Goal: Transaction & Acquisition: Purchase product/service

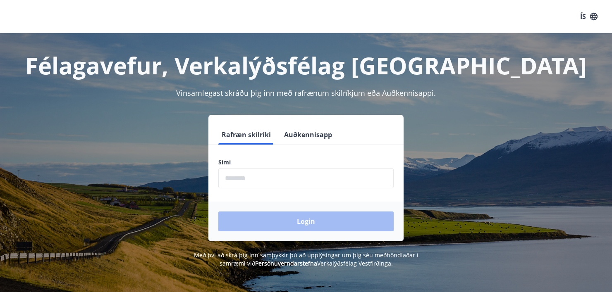
click at [269, 179] on input "phone" at bounding box center [305, 178] width 175 height 20
type input "********"
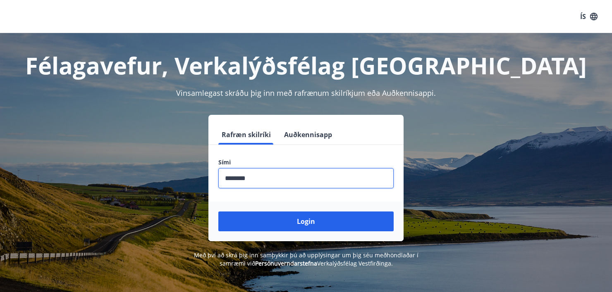
click at [303, 222] on button "Login" at bounding box center [305, 222] width 175 height 20
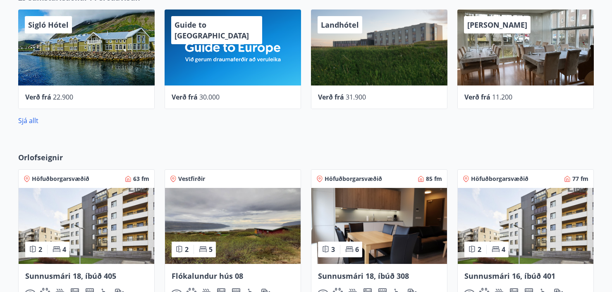
scroll to position [537, 0]
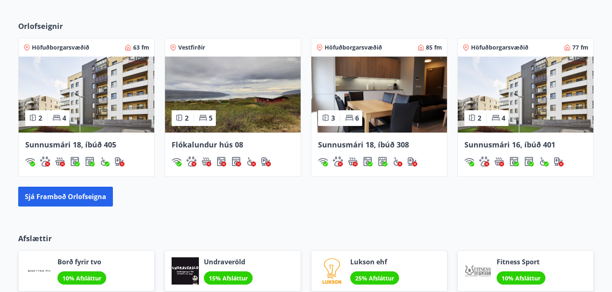
click at [102, 114] on img at bounding box center [87, 95] width 136 height 76
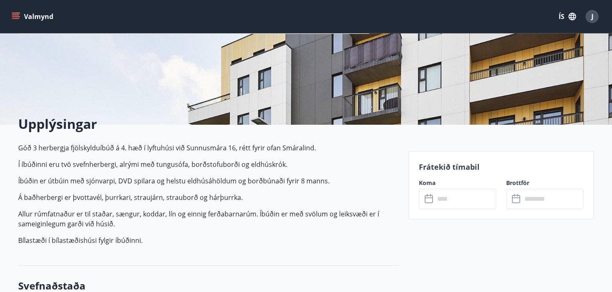
scroll to position [124, 0]
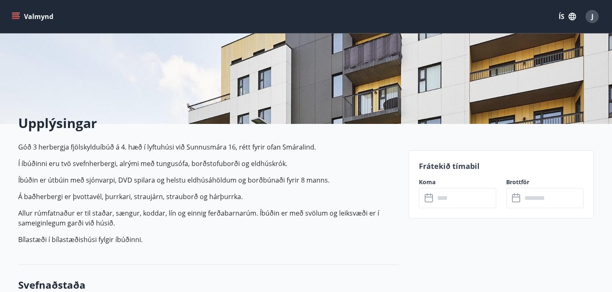
click at [452, 198] on input "text" at bounding box center [465, 198] width 62 height 20
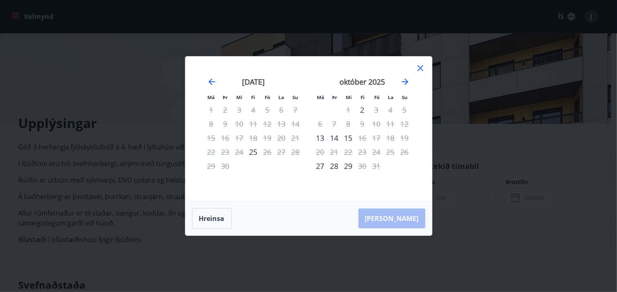
click at [424, 71] on icon at bounding box center [421, 68] width 10 height 10
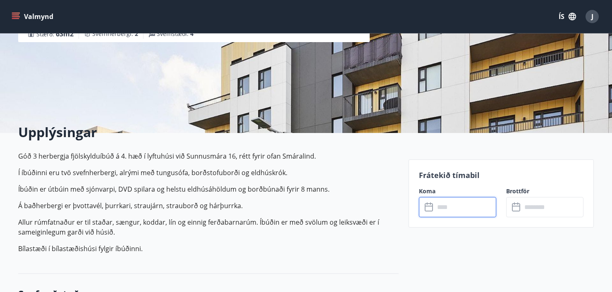
scroll to position [0, 0]
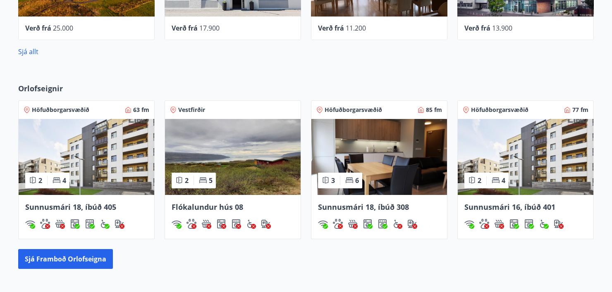
scroll to position [496, 0]
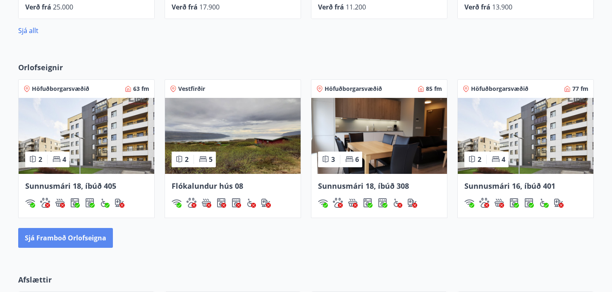
click at [100, 238] on button "Sjá framboð orlofseigna" at bounding box center [65, 238] width 95 height 20
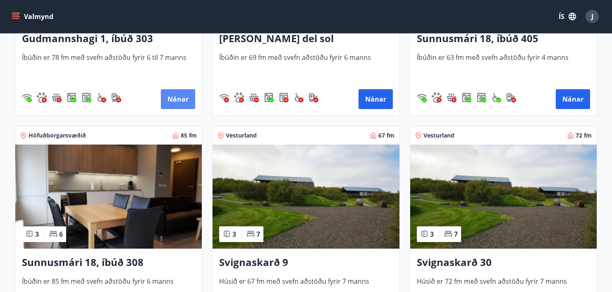
scroll to position [289, 0]
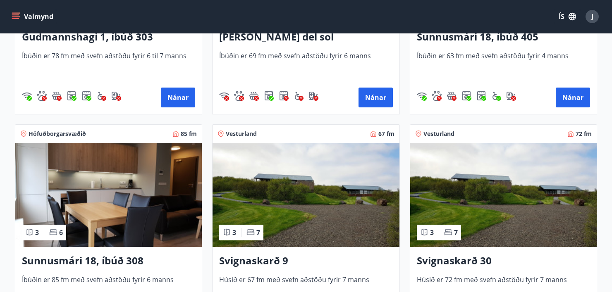
click at [124, 198] on img at bounding box center [108, 195] width 186 height 104
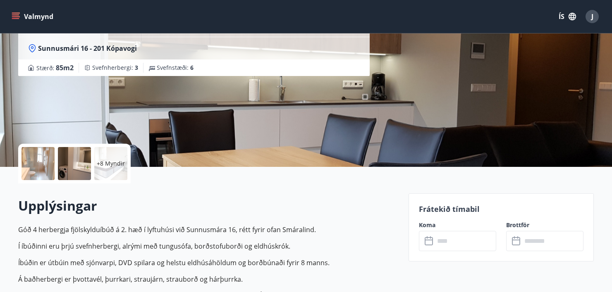
scroll to position [83, 0]
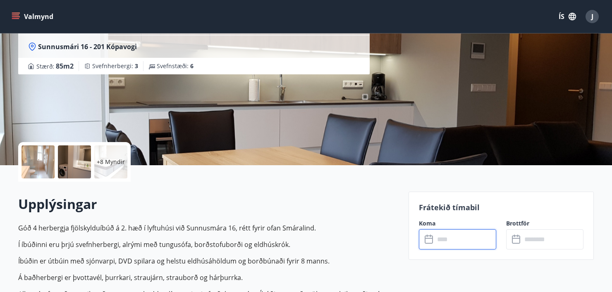
click at [448, 237] on input "text" at bounding box center [465, 239] width 62 height 20
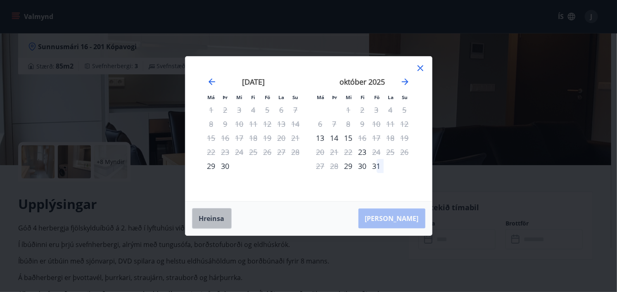
click at [216, 219] on button "Hreinsa" at bounding box center [212, 218] width 40 height 21
click at [420, 68] on icon at bounding box center [421, 68] width 6 height 6
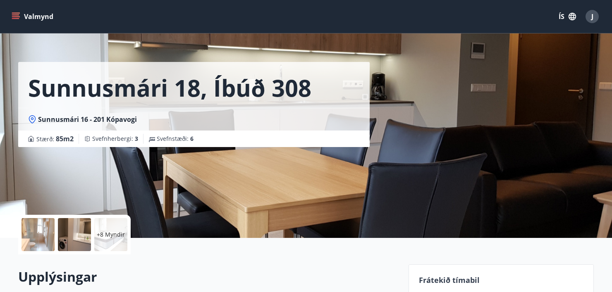
scroll to position [0, 0]
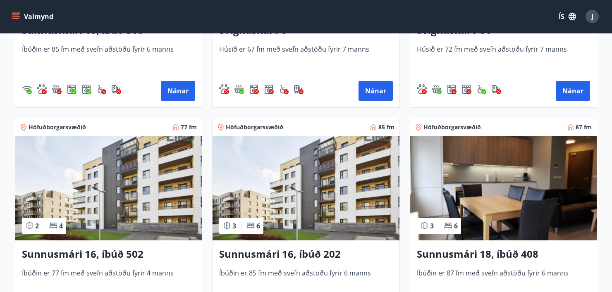
scroll to position [537, 0]
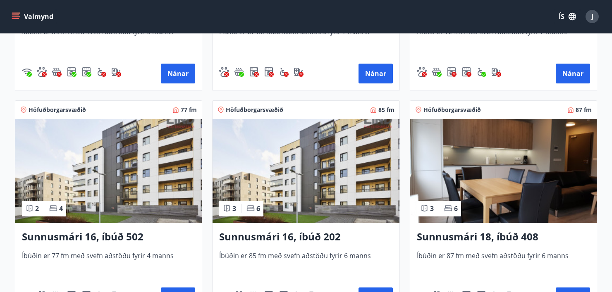
click at [115, 186] on img at bounding box center [108, 171] width 186 height 104
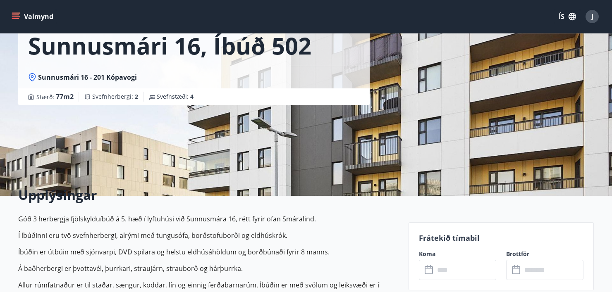
scroll to position [124, 0]
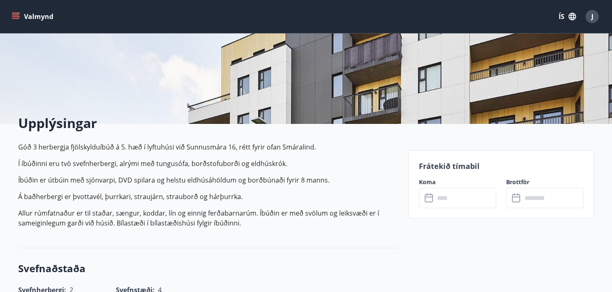
click at [447, 195] on input "text" at bounding box center [465, 198] width 62 height 20
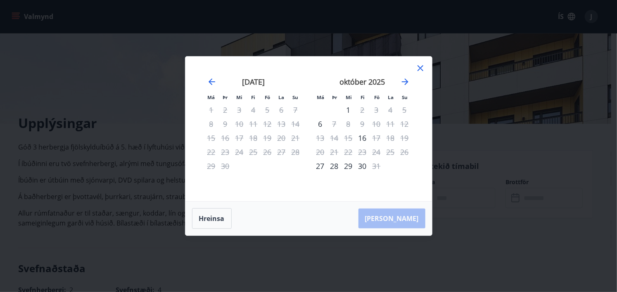
click at [422, 68] on icon at bounding box center [421, 68] width 10 height 10
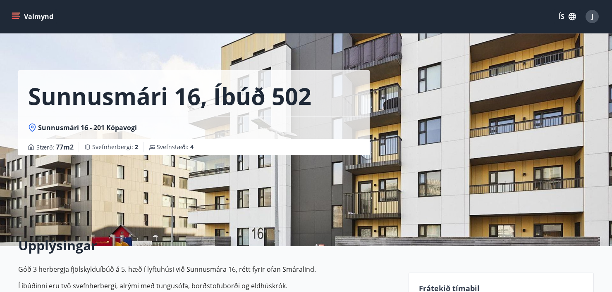
scroll to position [0, 0]
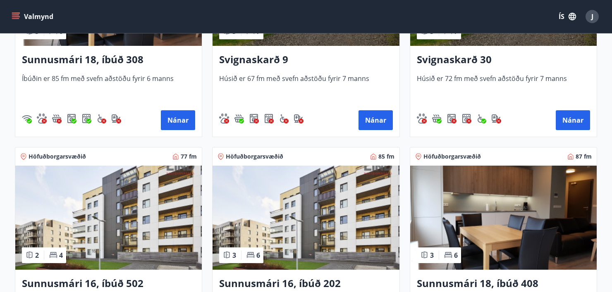
scroll to position [496, 0]
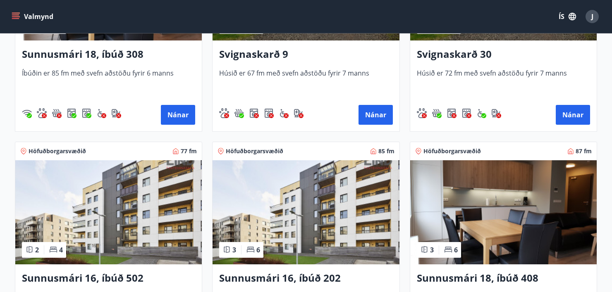
click at [324, 223] on img at bounding box center [305, 212] width 186 height 104
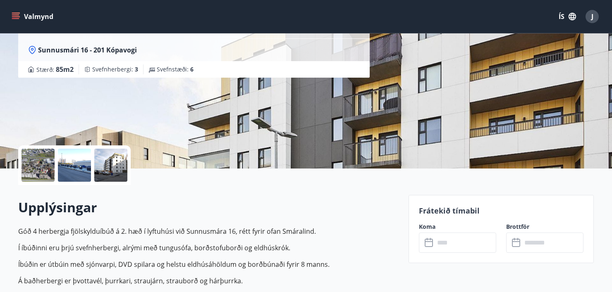
scroll to position [83, 0]
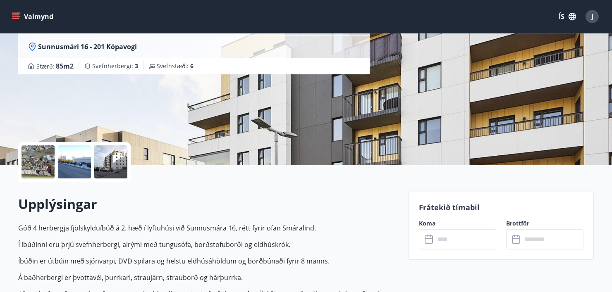
click at [432, 238] on icon at bounding box center [429, 240] width 10 height 10
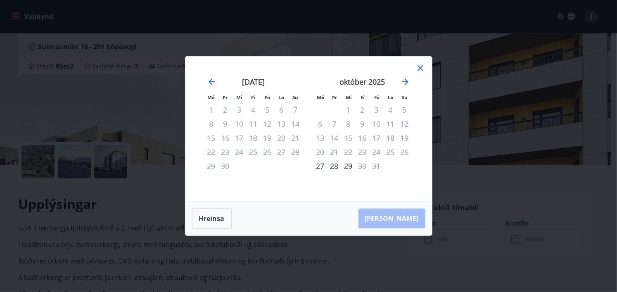
click at [419, 66] on icon at bounding box center [421, 68] width 6 height 6
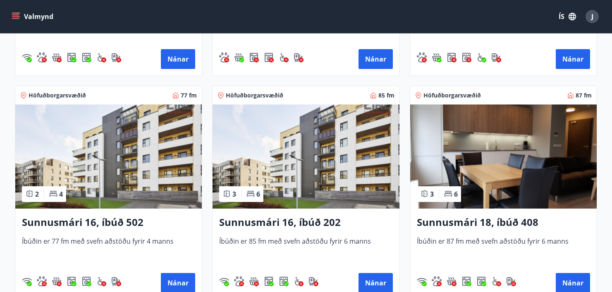
scroll to position [579, 0]
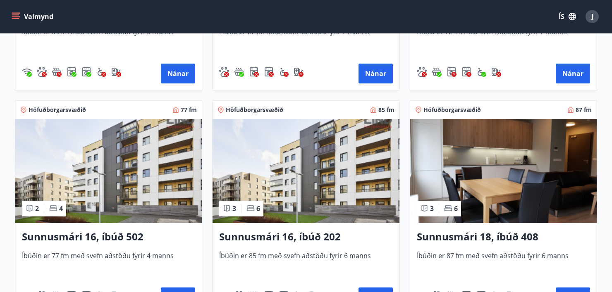
click at [503, 184] on img at bounding box center [503, 171] width 186 height 104
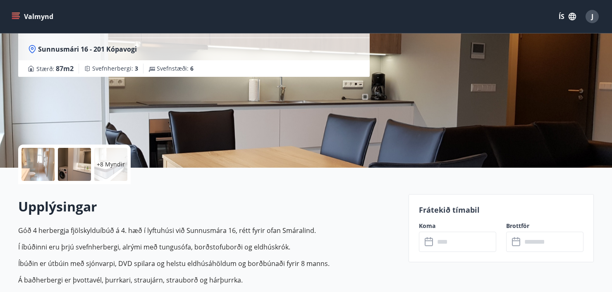
scroll to position [83, 0]
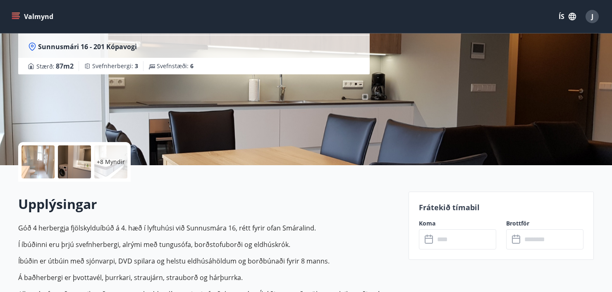
click at [429, 241] on icon at bounding box center [429, 240] width 10 height 10
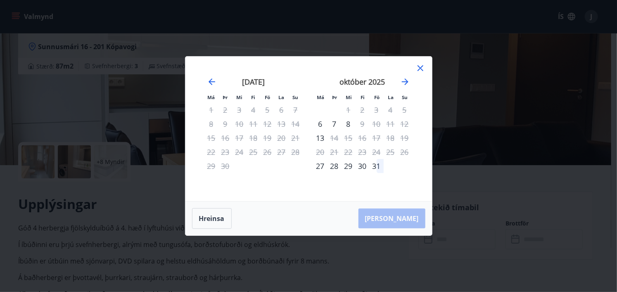
click at [421, 70] on icon at bounding box center [421, 68] width 10 height 10
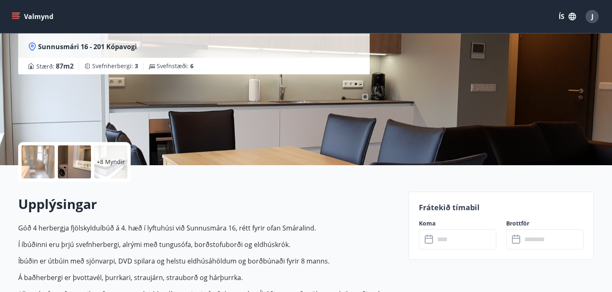
scroll to position [124, 0]
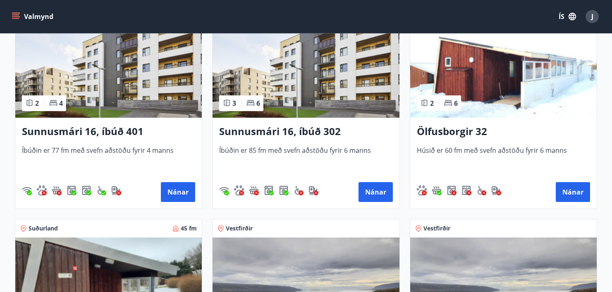
scroll to position [868, 0]
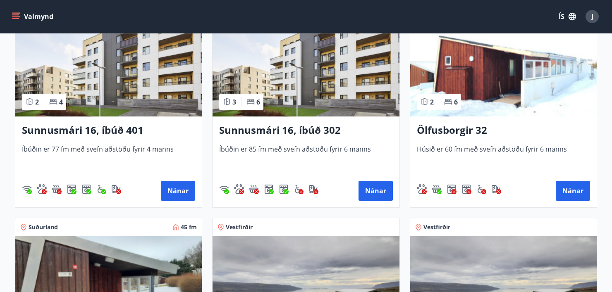
click at [144, 89] on img at bounding box center [108, 64] width 186 height 104
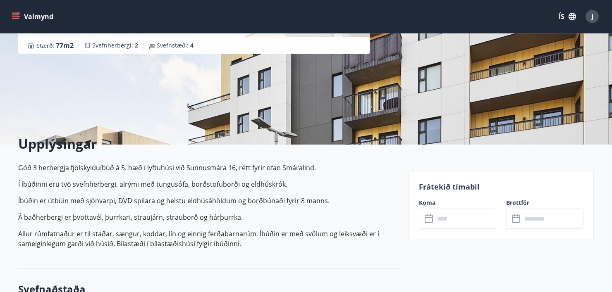
scroll to position [124, 0]
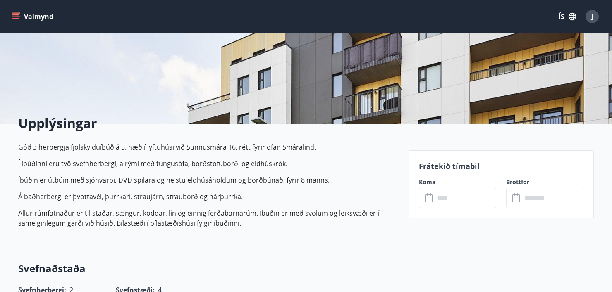
click at [427, 200] on icon at bounding box center [429, 198] width 10 height 10
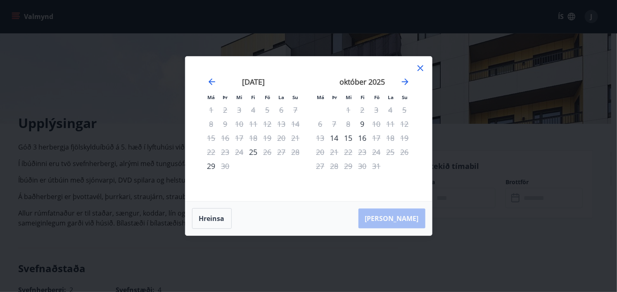
click at [423, 67] on icon at bounding box center [421, 68] width 10 height 10
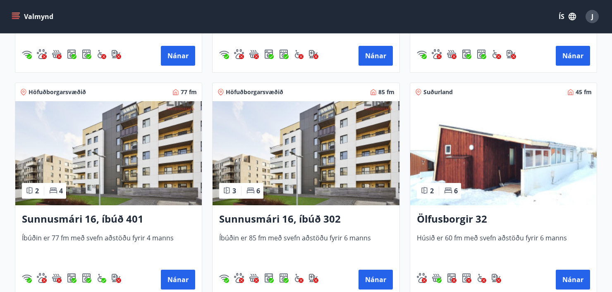
scroll to position [785, 0]
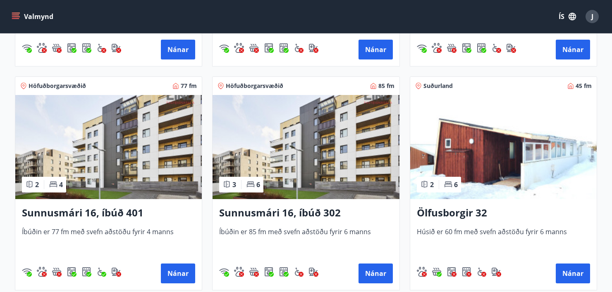
click at [326, 168] on img at bounding box center [305, 147] width 186 height 104
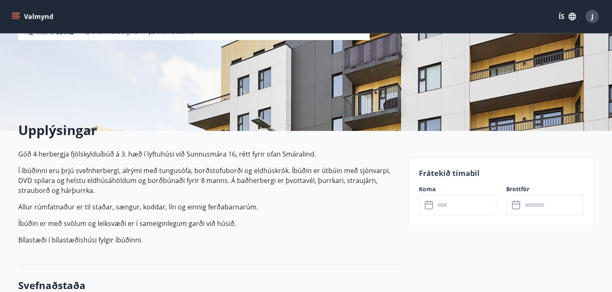
scroll to position [124, 0]
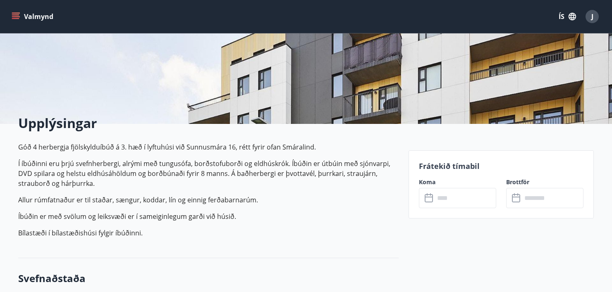
click at [430, 192] on div "​ ​" at bounding box center [457, 198] width 77 height 20
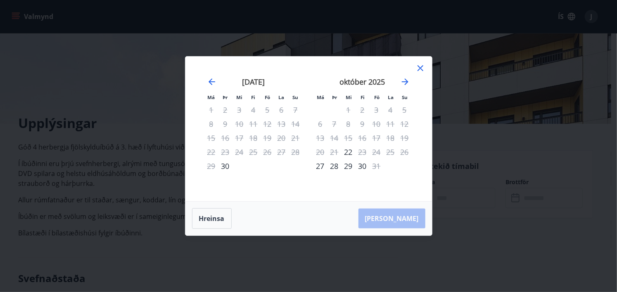
click at [422, 69] on icon at bounding box center [421, 68] width 10 height 10
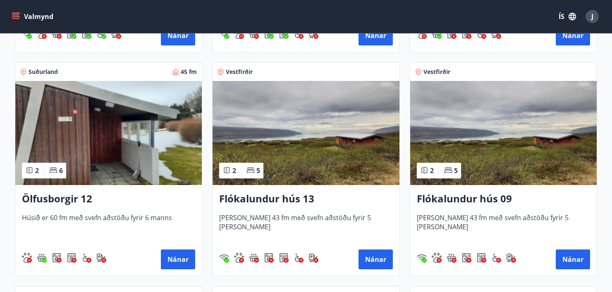
scroll to position [1038, 0]
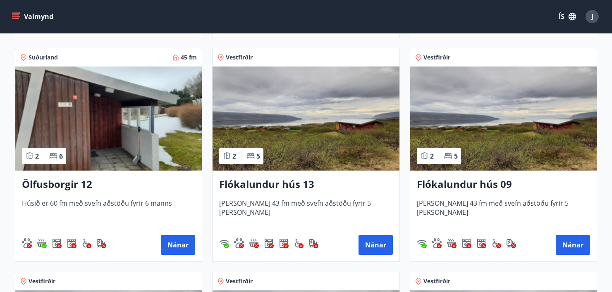
click at [154, 136] on img at bounding box center [108, 119] width 186 height 104
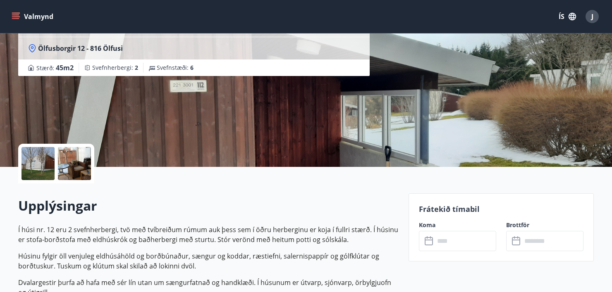
scroll to position [83, 0]
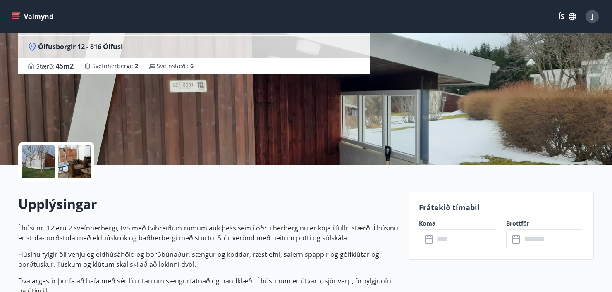
click at [432, 237] on icon at bounding box center [429, 240] width 10 height 10
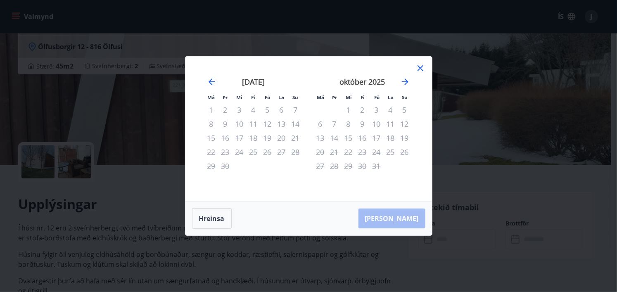
click at [420, 69] on icon at bounding box center [421, 68] width 6 height 6
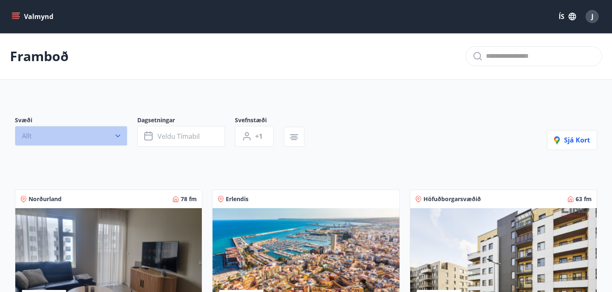
click at [116, 133] on icon "button" at bounding box center [118, 136] width 8 height 8
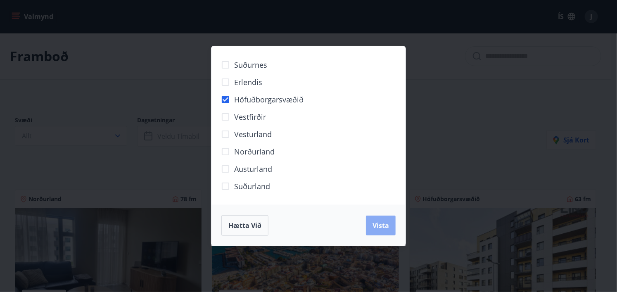
click at [377, 225] on span "Vista" at bounding box center [381, 225] width 17 height 9
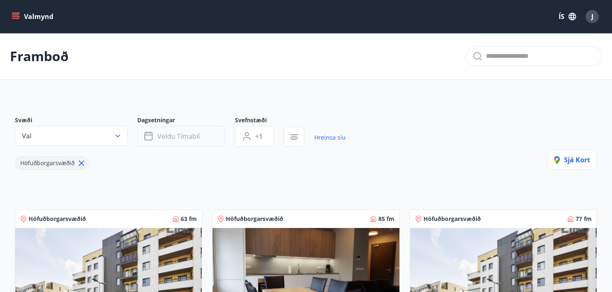
click at [213, 138] on button "Veldu tímabil" at bounding box center [181, 136] width 88 height 21
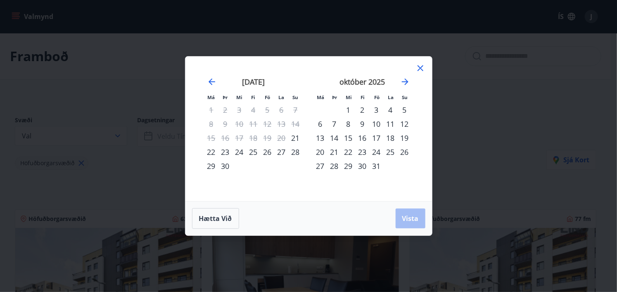
click at [242, 155] on div "24" at bounding box center [240, 152] width 14 height 14
click at [269, 154] on div "26" at bounding box center [268, 152] width 14 height 14
click at [414, 217] on span "Vista" at bounding box center [411, 218] width 17 height 9
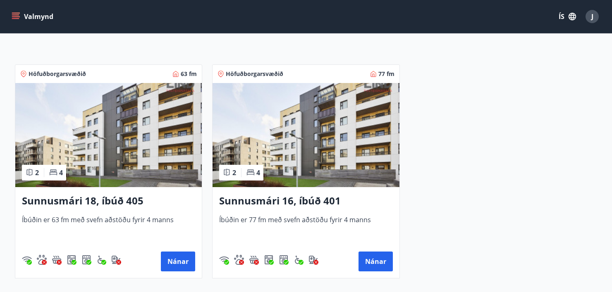
scroll to position [124, 0]
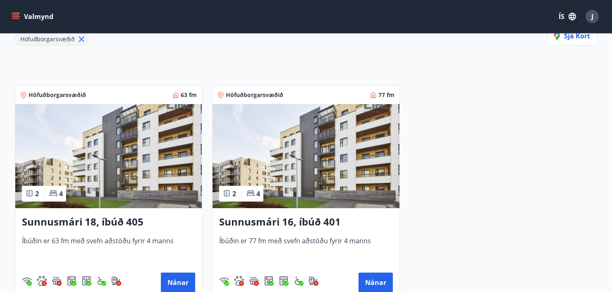
click at [144, 187] on img at bounding box center [108, 156] width 186 height 104
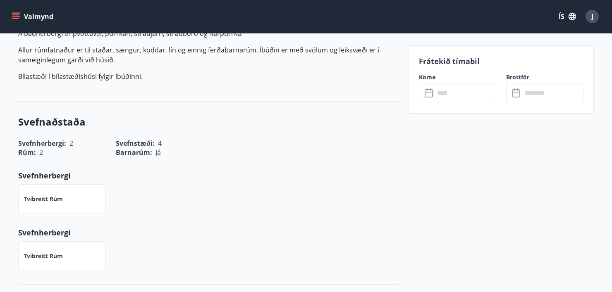
scroll to position [248, 0]
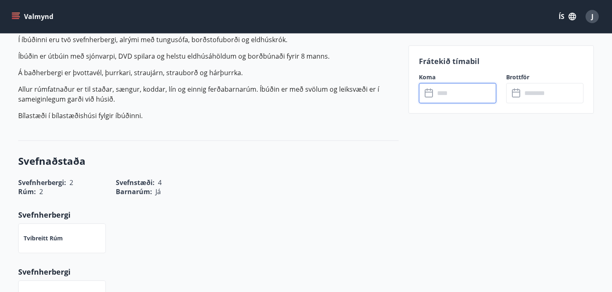
click at [455, 95] on input "text" at bounding box center [465, 93] width 62 height 20
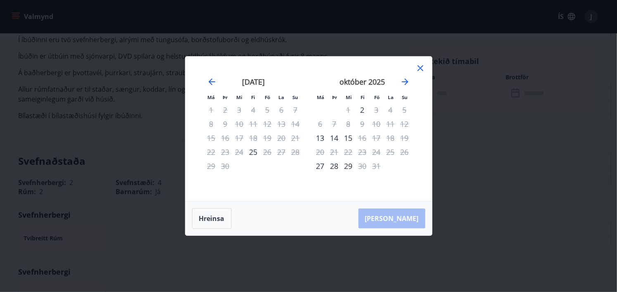
click at [241, 152] on div "24" at bounding box center [240, 152] width 14 height 14
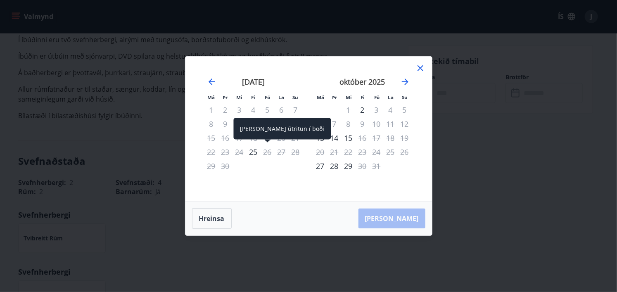
click at [267, 153] on div "26" at bounding box center [268, 152] width 14 height 14
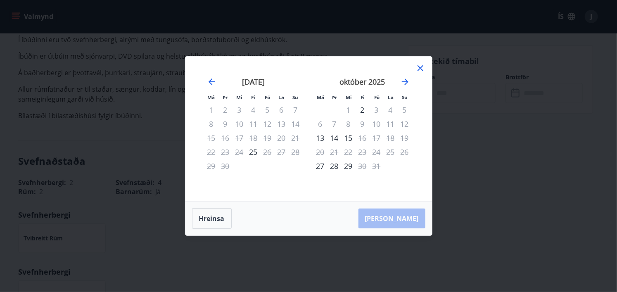
click at [280, 153] on div "27" at bounding box center [282, 152] width 14 height 14
click at [421, 65] on icon at bounding box center [421, 68] width 10 height 10
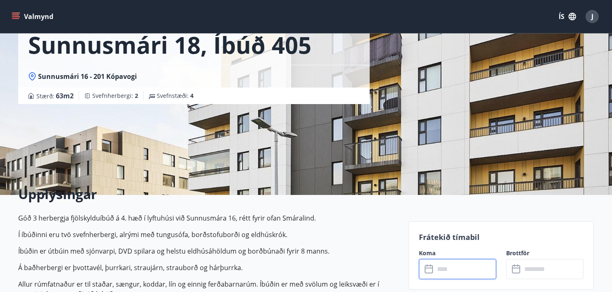
scroll to position [0, 0]
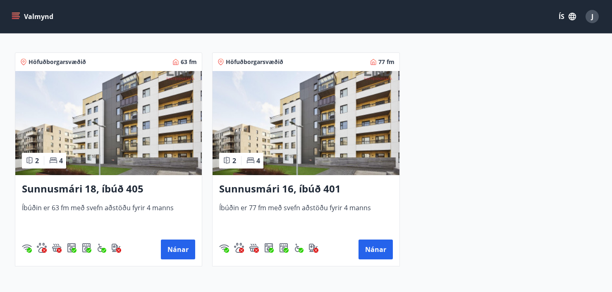
scroll to position [165, 0]
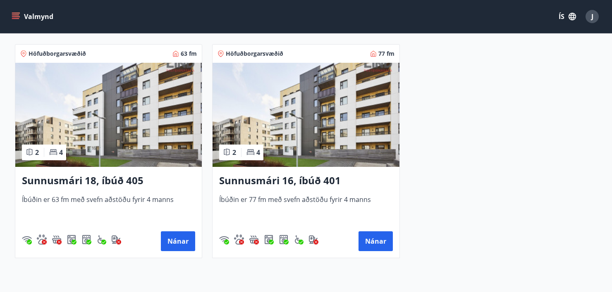
click at [329, 138] on img at bounding box center [305, 115] width 186 height 104
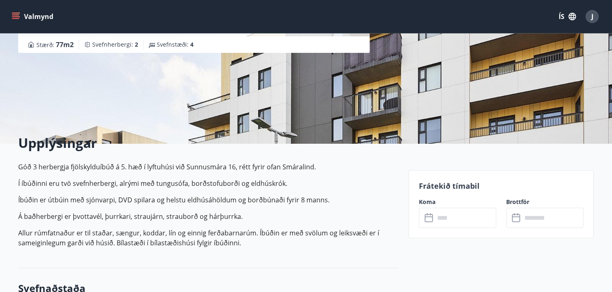
scroll to position [124, 0]
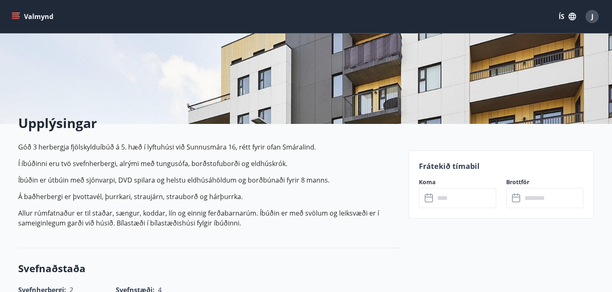
click at [429, 198] on icon at bounding box center [429, 198] width 10 height 10
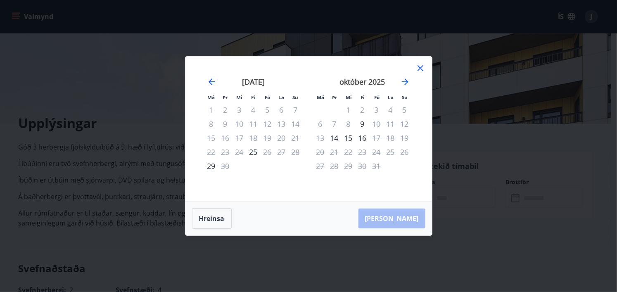
click at [420, 66] on icon at bounding box center [421, 68] width 10 height 10
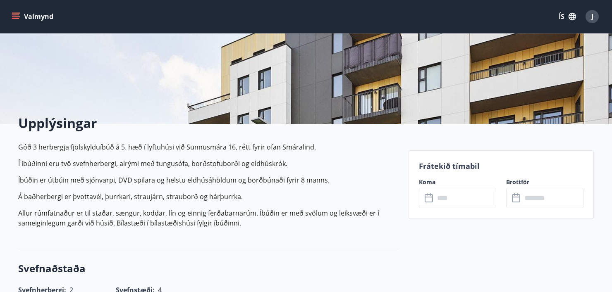
scroll to position [0, 0]
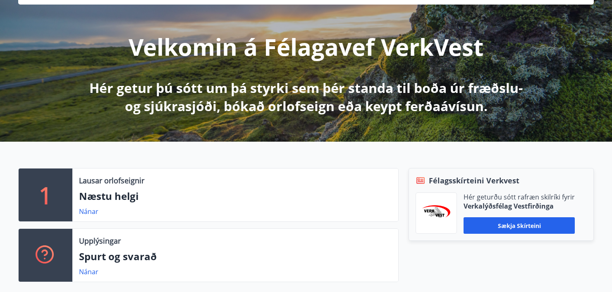
scroll to position [83, 0]
click at [504, 224] on button "Sækja skírteini" at bounding box center [518, 225] width 111 height 17
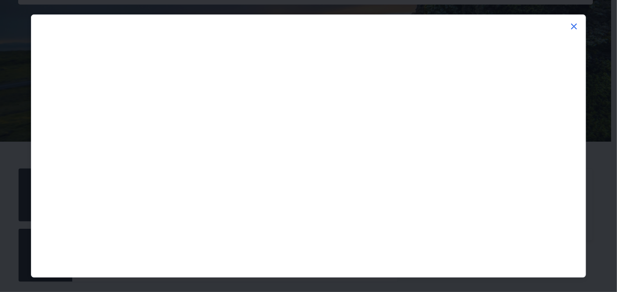
click at [575, 24] on icon at bounding box center [575, 26] width 10 height 10
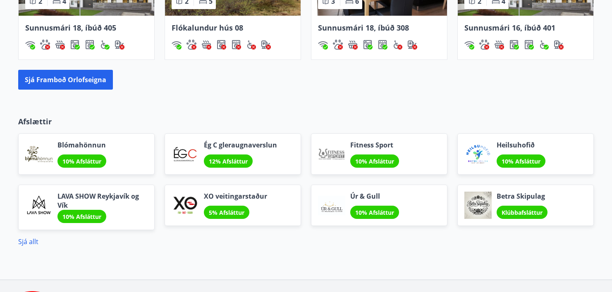
scroll to position [545, 0]
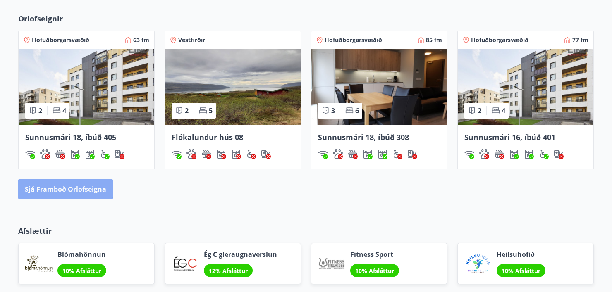
click at [57, 185] on button "Sjá framboð orlofseigna" at bounding box center [65, 189] width 95 height 20
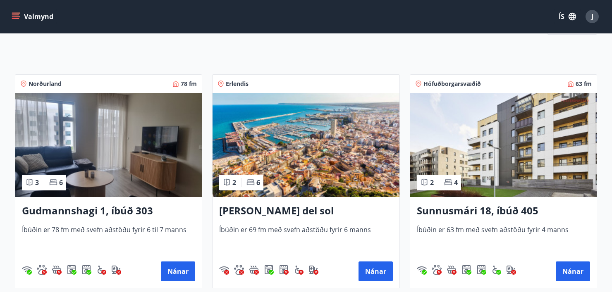
scroll to position [41, 0]
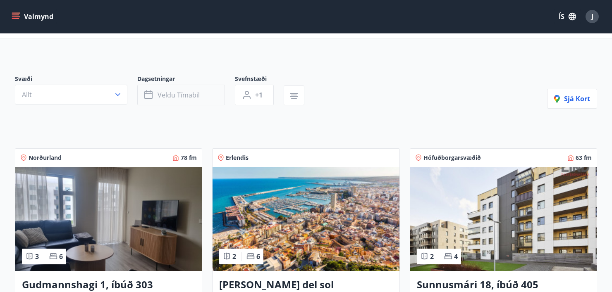
click at [175, 90] on button "Veldu tímabil" at bounding box center [181, 95] width 88 height 21
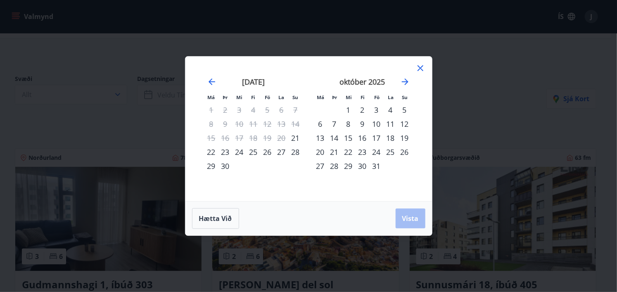
click at [239, 153] on div "24" at bounding box center [240, 152] width 14 height 14
click at [280, 153] on div "27" at bounding box center [282, 152] width 14 height 14
click at [415, 221] on span "Vista" at bounding box center [411, 218] width 17 height 9
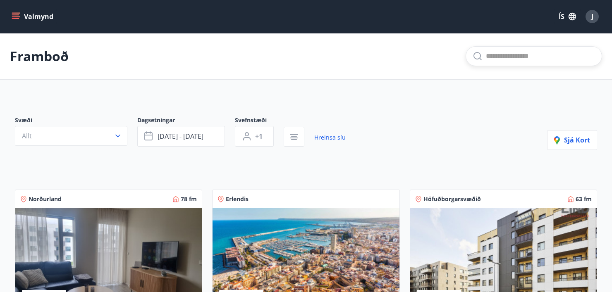
click at [547, 61] on input "text" at bounding box center [540, 56] width 109 height 13
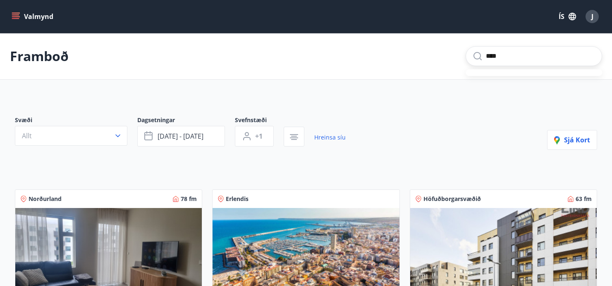
type input "****"
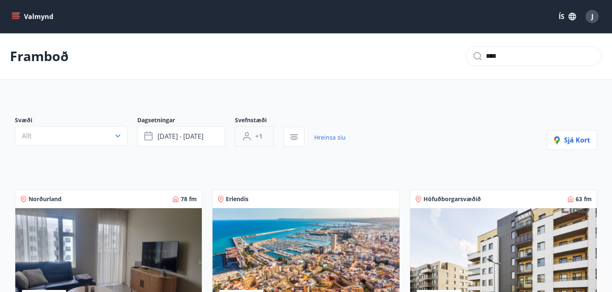
click at [262, 135] on span "+1" at bounding box center [258, 136] width 7 height 9
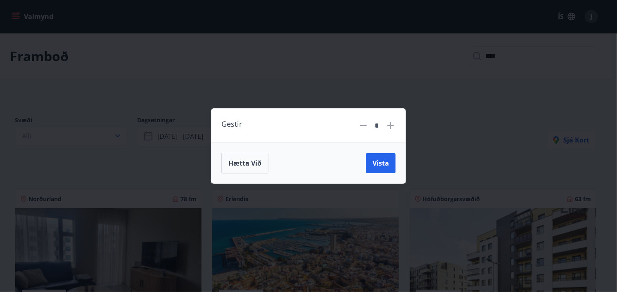
click at [396, 125] on icon at bounding box center [391, 126] width 10 height 10
type input "*"
click at [387, 163] on span "Vista" at bounding box center [381, 163] width 17 height 9
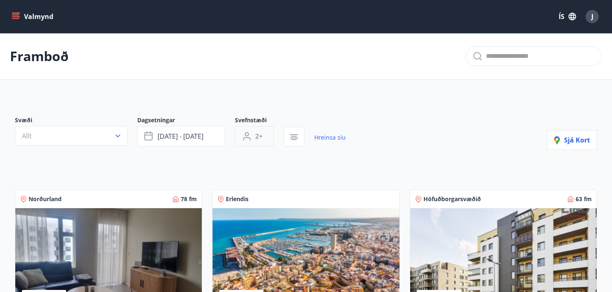
click at [262, 135] on button "2+" at bounding box center [254, 136] width 39 height 21
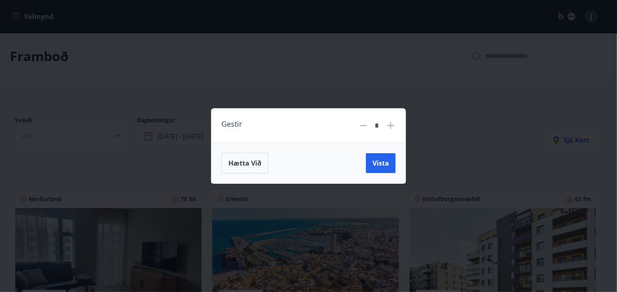
click at [366, 122] on icon at bounding box center [364, 126] width 10 height 10
type input "*"
click at [389, 165] on span "Vista" at bounding box center [381, 163] width 17 height 9
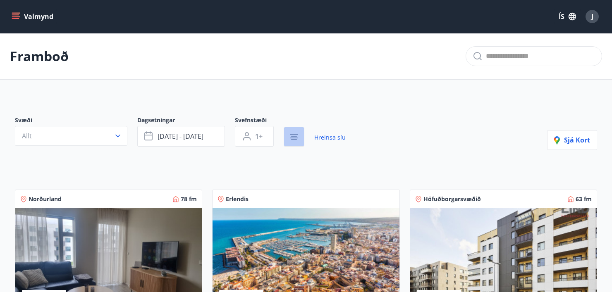
click at [293, 137] on icon "button" at bounding box center [294, 137] width 10 height 10
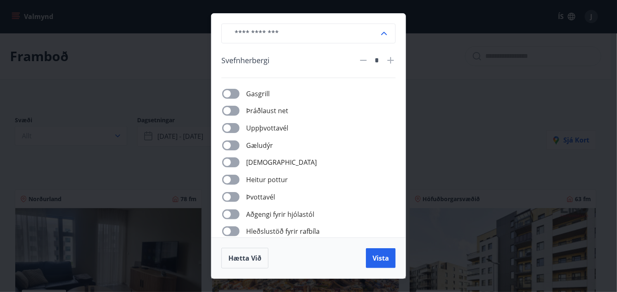
click at [453, 151] on div "​ Svefnherbergi * Gasgrill Þráðlaust net Uppþvottavél Gæludýr Þurrkari Heitur p…" at bounding box center [308, 146] width 617 height 292
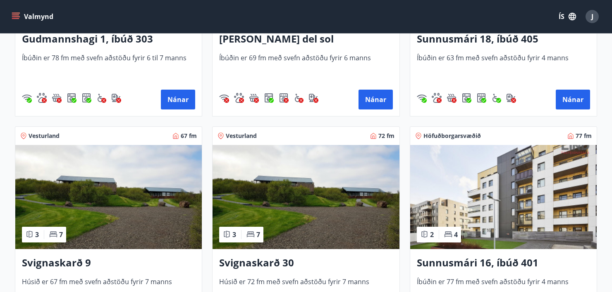
scroll to position [289, 0]
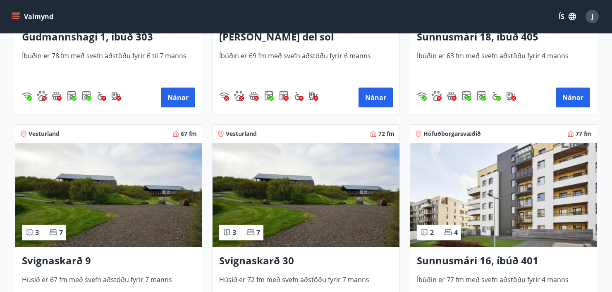
click at [526, 202] on img at bounding box center [503, 195] width 186 height 104
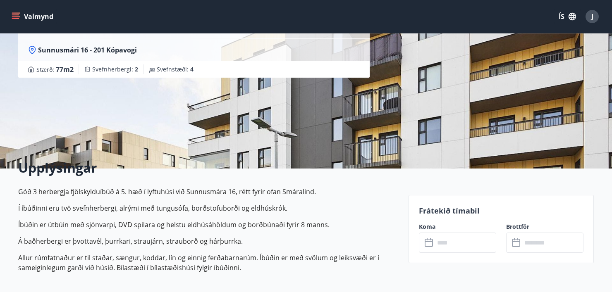
scroll to position [83, 0]
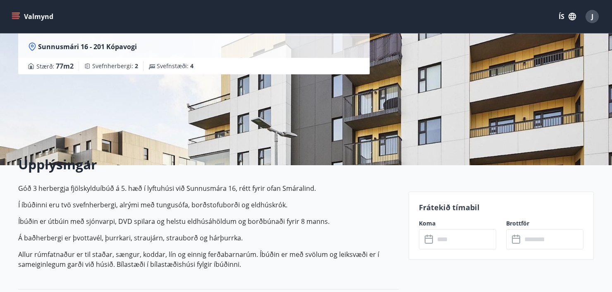
click at [472, 238] on input "text" at bounding box center [465, 239] width 62 height 20
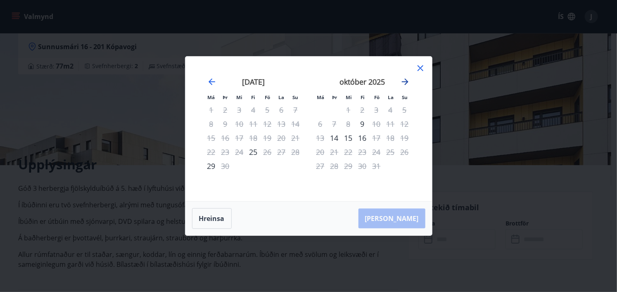
click at [405, 80] on icon "Move forward to switch to the next month." at bounding box center [405, 82] width 10 height 10
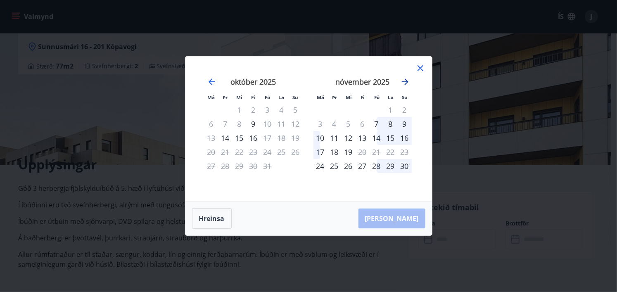
click at [405, 80] on icon "Move forward to switch to the next month." at bounding box center [405, 82] width 10 height 10
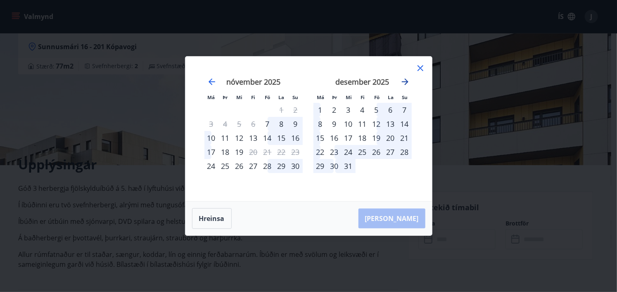
click at [408, 81] on icon "Move forward to switch to the next month." at bounding box center [405, 82] width 10 height 10
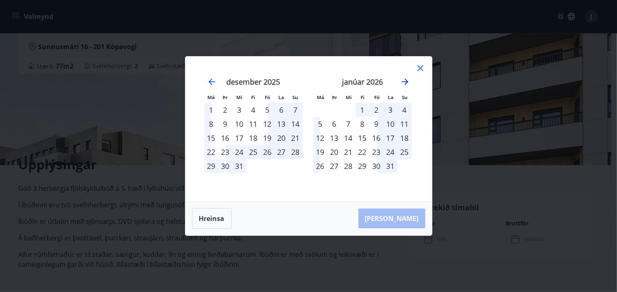
click at [408, 81] on icon "Move forward to switch to the next month." at bounding box center [405, 82] width 10 height 10
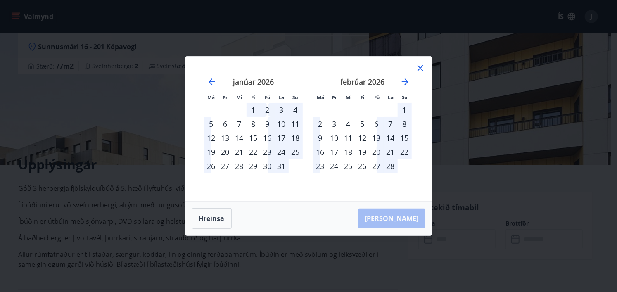
click at [336, 152] on div "17" at bounding box center [335, 152] width 14 height 14
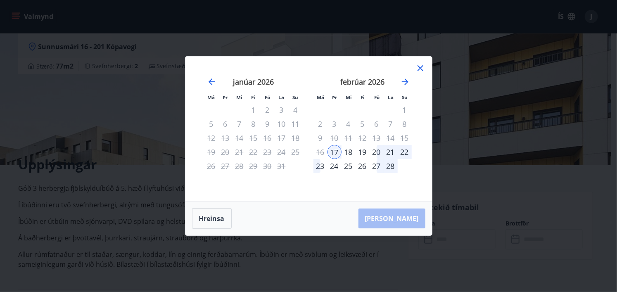
click at [336, 152] on div "17" at bounding box center [335, 152] width 14 height 14
click at [420, 69] on icon at bounding box center [420, 68] width 1 height 1
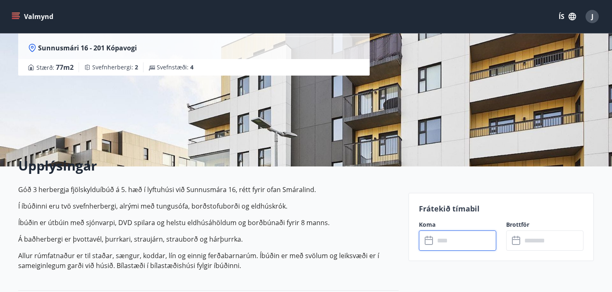
scroll to position [0, 0]
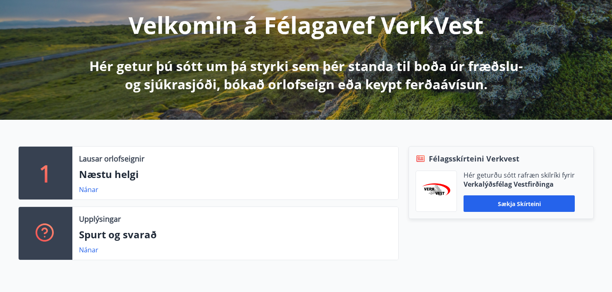
scroll to position [86, 0]
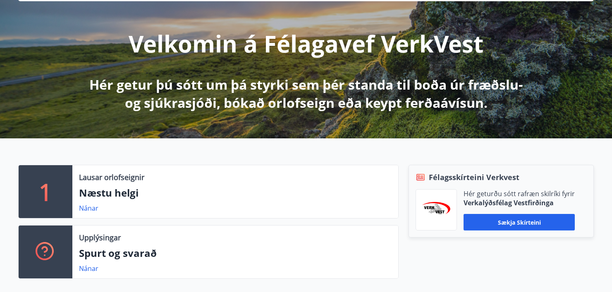
click at [148, 186] on p "Næstu helgi" at bounding box center [235, 193] width 312 height 14
click at [86, 205] on link "Nánar" at bounding box center [88, 208] width 19 height 9
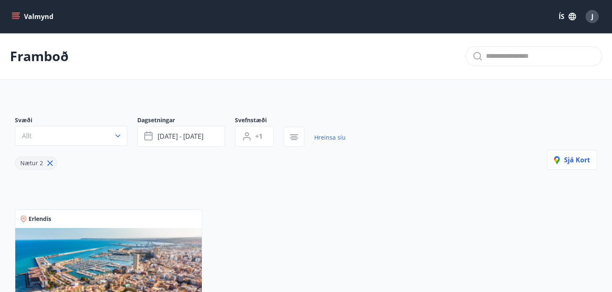
click at [45, 160] on icon at bounding box center [49, 163] width 9 height 9
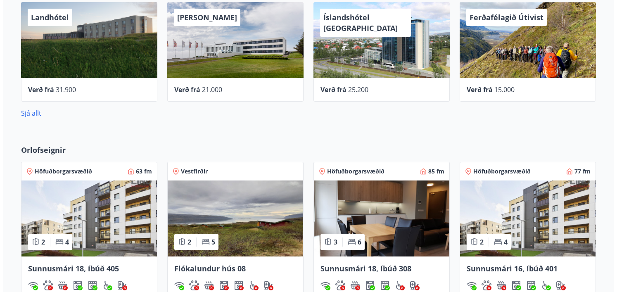
scroll to position [331, 0]
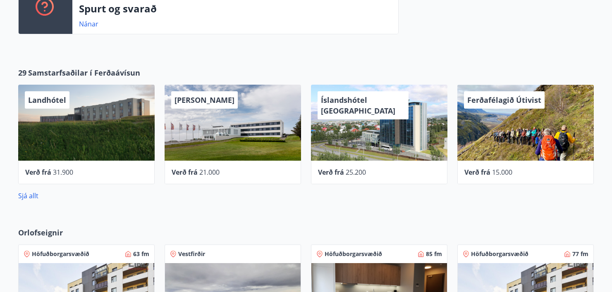
click at [369, 148] on div "Íslandshótel [GEOGRAPHIC_DATA]" at bounding box center [379, 123] width 136 height 76
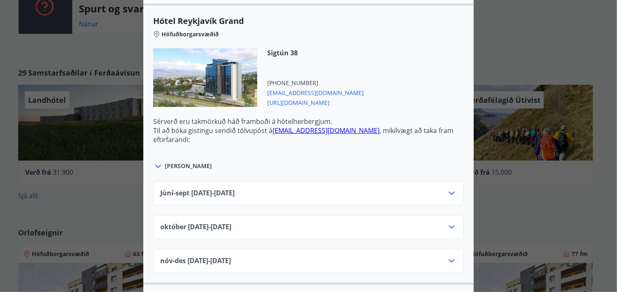
scroll to position [289, 0]
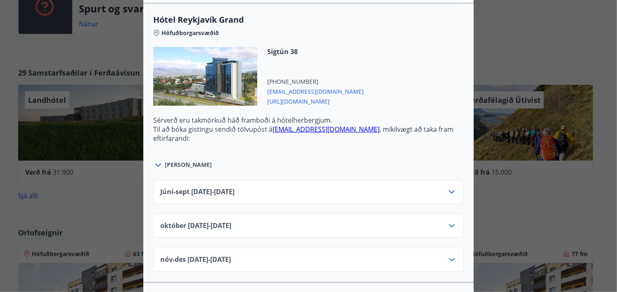
click at [450, 191] on icon at bounding box center [452, 192] width 10 height 10
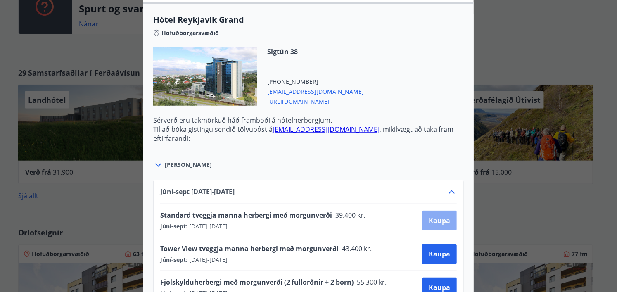
click at [442, 219] on span "Kaupa" at bounding box center [439, 220] width 21 height 9
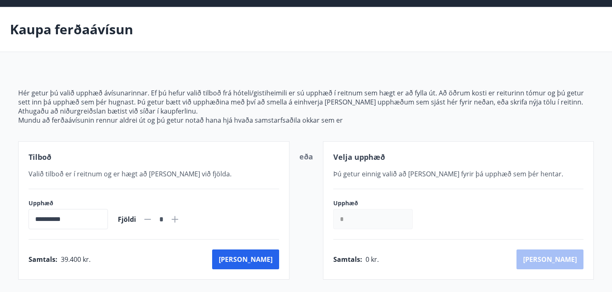
scroll to position [41, 0]
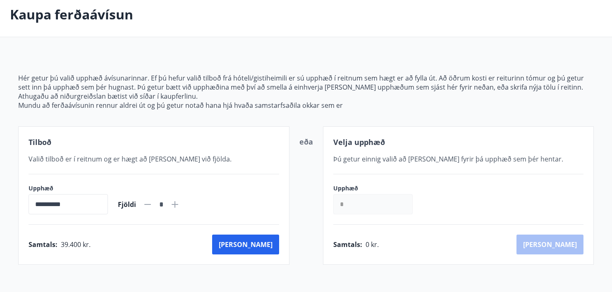
click at [180, 202] on icon at bounding box center [175, 205] width 10 height 10
click at [151, 205] on icon at bounding box center [147, 204] width 7 height 1
type input "*"
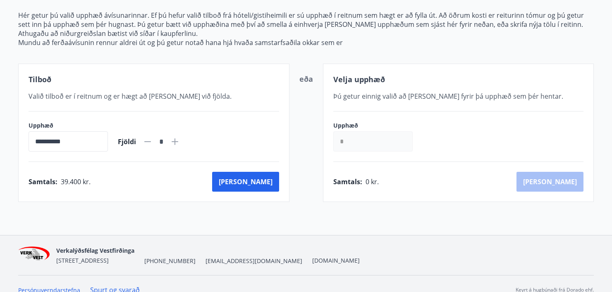
scroll to position [116, 0]
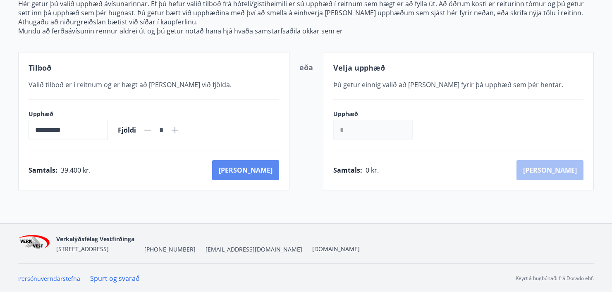
click at [267, 172] on button "[PERSON_NAME]" at bounding box center [245, 170] width 67 height 20
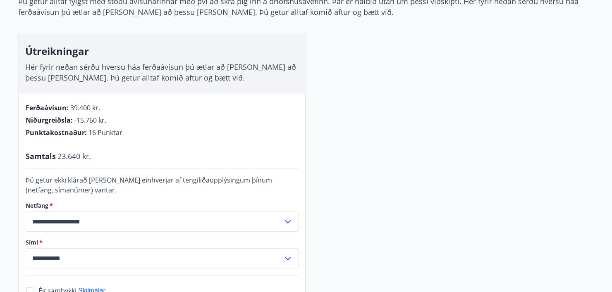
scroll to position [90, 0]
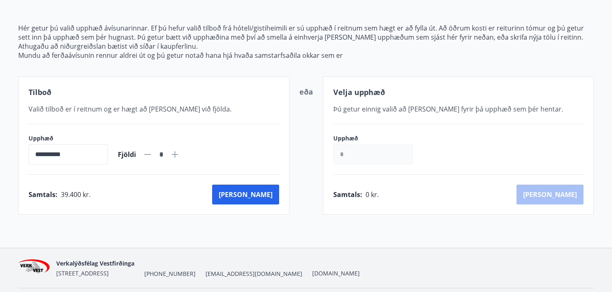
scroll to position [116, 0]
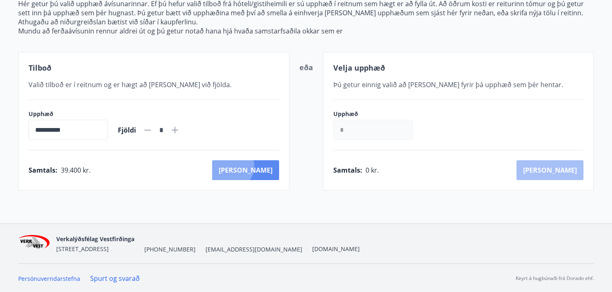
click at [267, 166] on button "[PERSON_NAME]" at bounding box center [245, 170] width 67 height 20
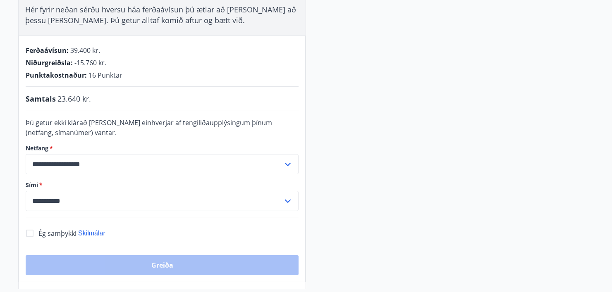
scroll to position [157, 0]
click at [288, 161] on icon at bounding box center [288, 164] width 10 height 10
click at [286, 201] on icon at bounding box center [288, 201] width 10 height 10
click at [286, 201] on icon at bounding box center [288, 200] width 6 height 3
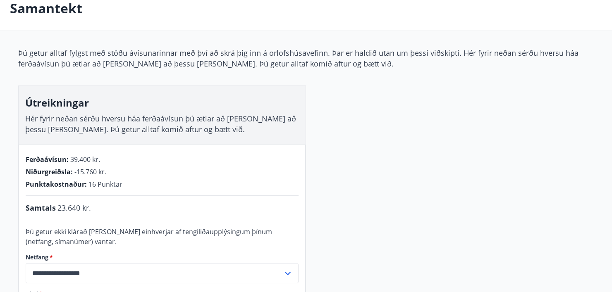
scroll to position [0, 0]
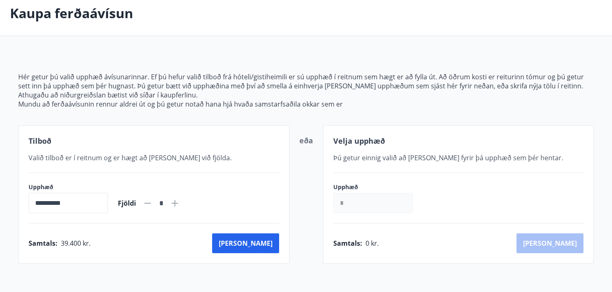
scroll to position [33, 0]
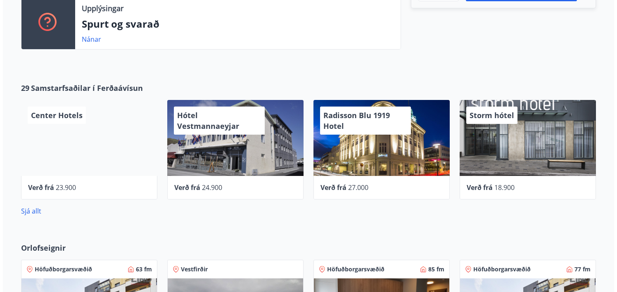
scroll to position [314, 0]
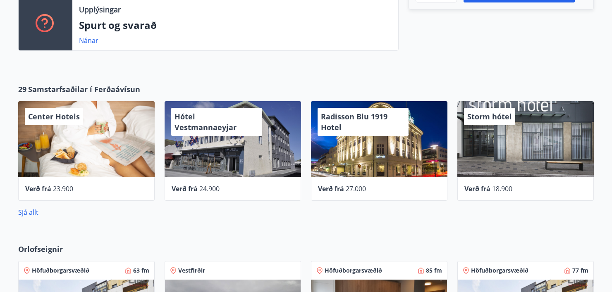
click at [507, 140] on div "Storm hótel" at bounding box center [525, 139] width 136 height 76
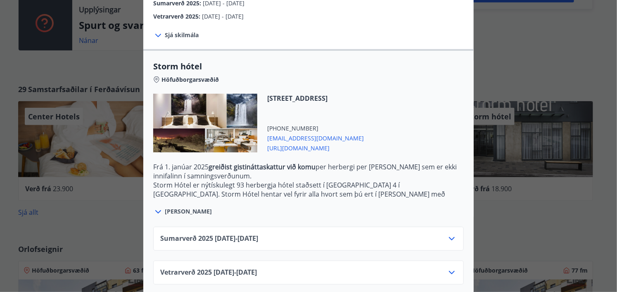
scroll to position [169, 0]
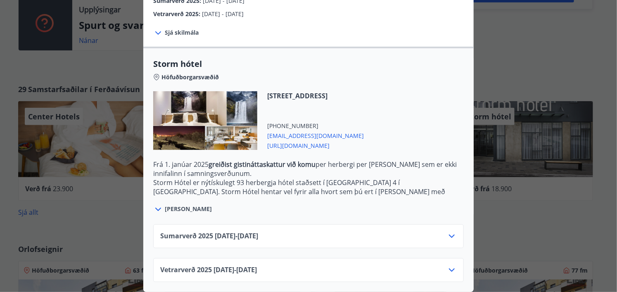
click at [448, 231] on icon at bounding box center [452, 236] width 10 height 10
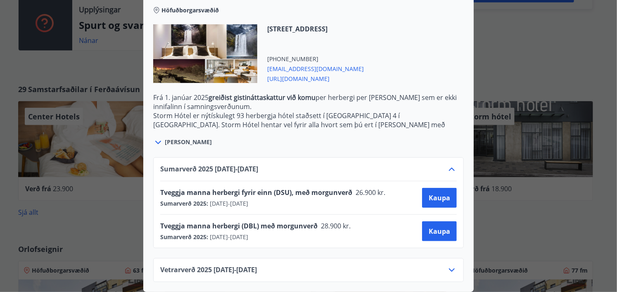
scroll to position [236, 0]
click at [441, 194] on span "Kaupa" at bounding box center [439, 197] width 21 height 9
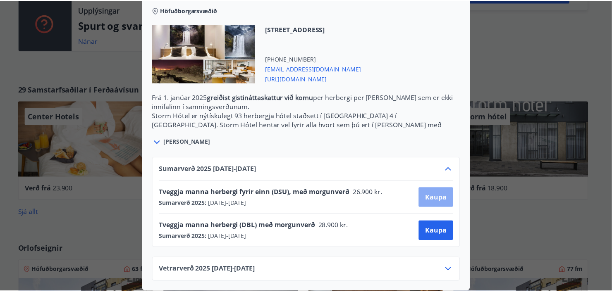
scroll to position [79, 0]
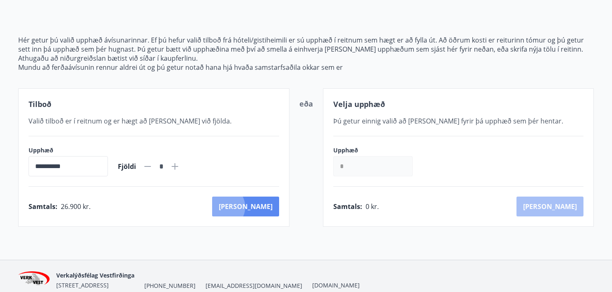
click at [260, 207] on button "[PERSON_NAME]" at bounding box center [245, 207] width 67 height 20
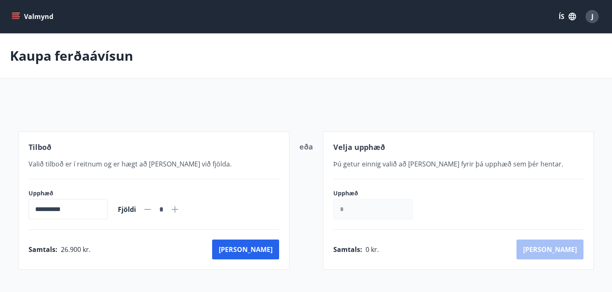
scroll to position [79, 0]
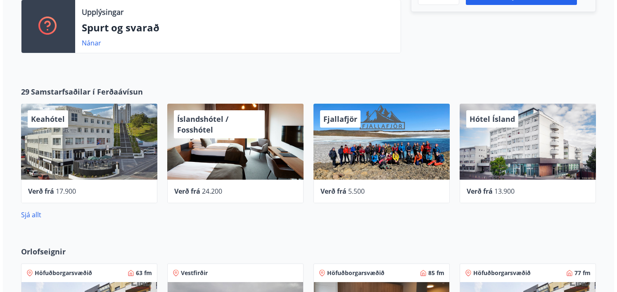
scroll to position [298, 0]
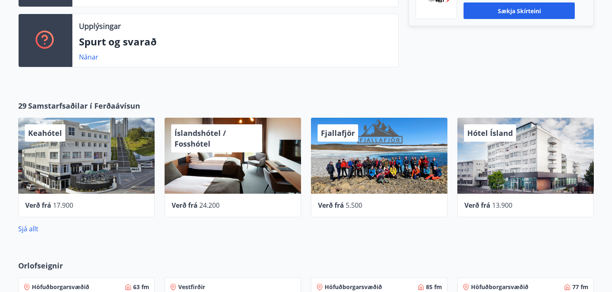
click at [519, 152] on div "Hótel Ísland" at bounding box center [525, 156] width 136 height 76
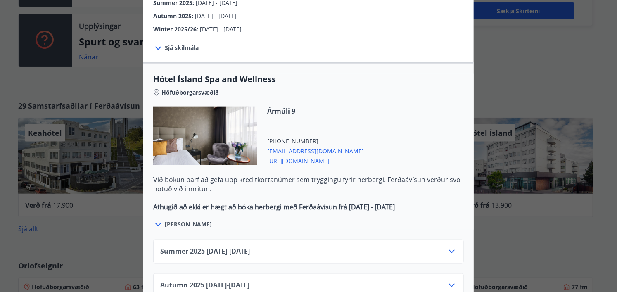
scroll to position [413, 0]
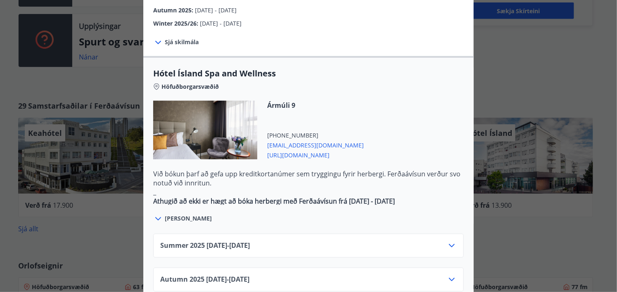
click at [447, 241] on icon at bounding box center [452, 246] width 10 height 10
click at [441, 270] on span "Kaupa" at bounding box center [439, 274] width 21 height 9
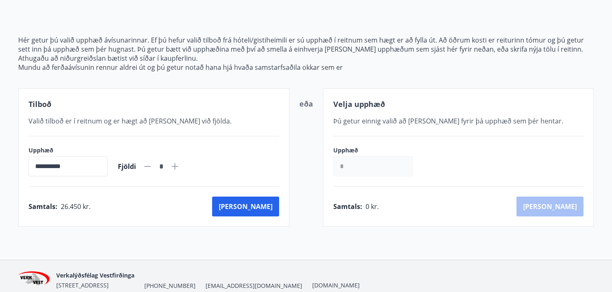
scroll to position [116, 0]
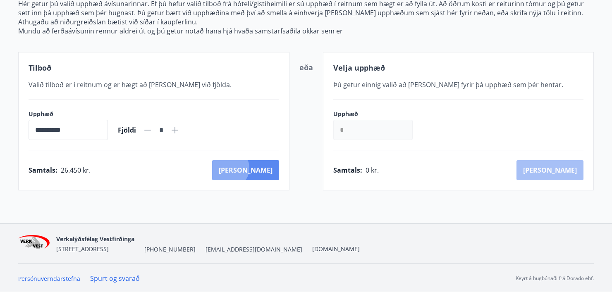
click at [265, 168] on button "[PERSON_NAME]" at bounding box center [245, 170] width 67 height 20
